Goal: Navigation & Orientation: Find specific page/section

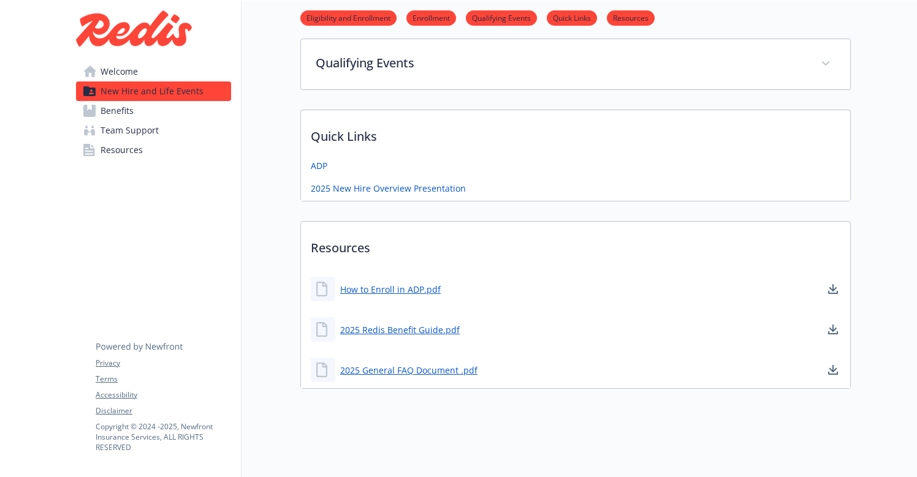
click at [121, 78] on span "Welcome" at bounding box center [118, 72] width 37 height 20
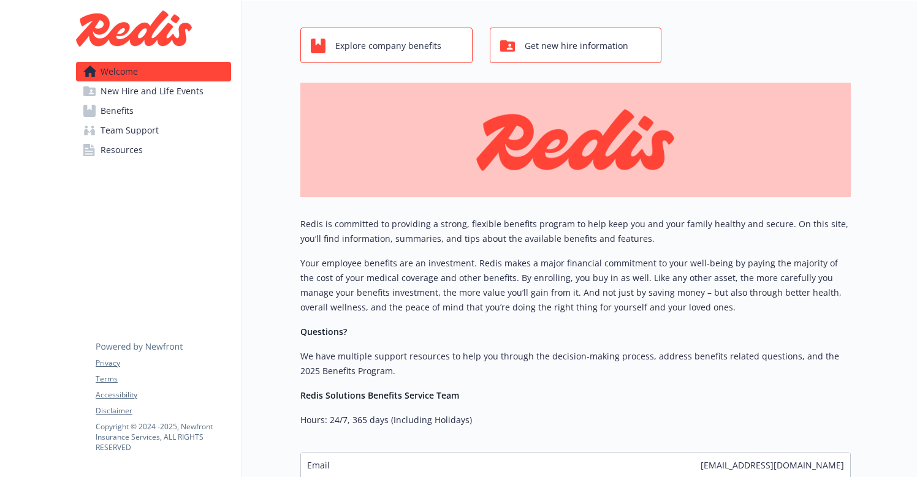
scroll to position [164, 0]
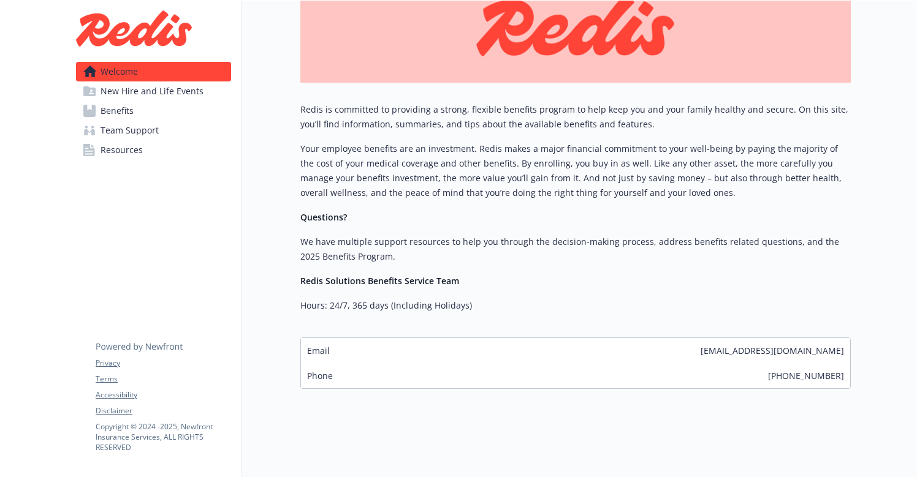
click at [139, 26] on img at bounding box center [134, 28] width 116 height 37
